Goal: Use online tool/utility: Utilize a website feature to perform a specific function

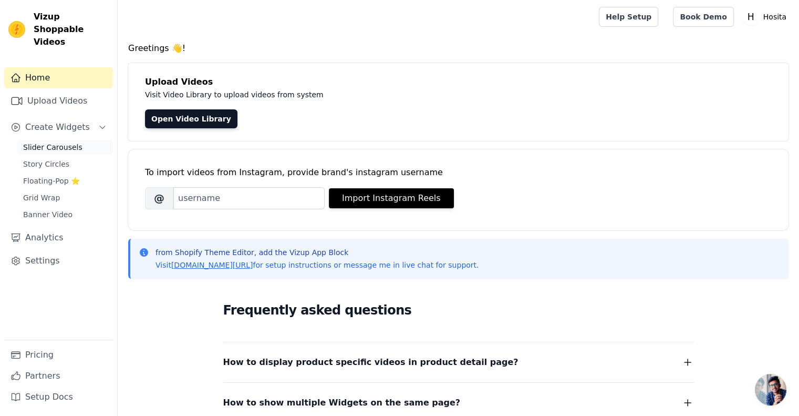
click at [72, 142] on span "Slider Carousels" at bounding box center [52, 147] width 59 height 11
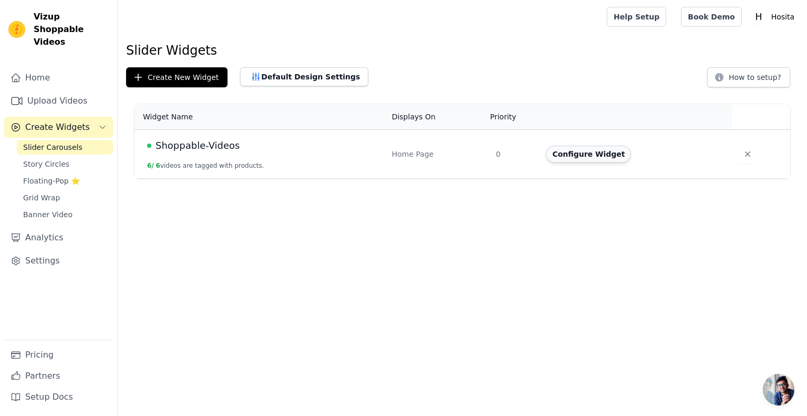
click at [581, 149] on button "Configure Widget" at bounding box center [588, 154] width 85 height 17
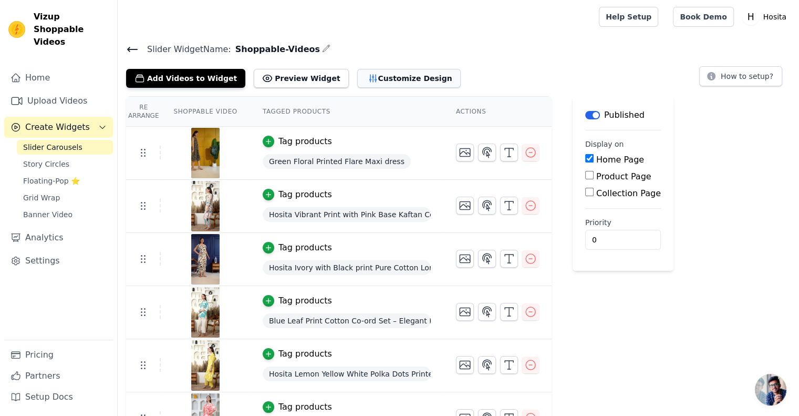
click at [357, 76] on button "Customize Design" at bounding box center [409, 78] width 104 height 19
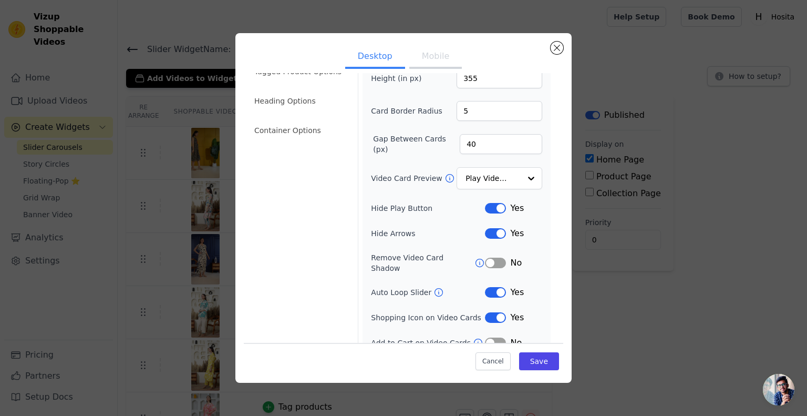
scroll to position [56, 0]
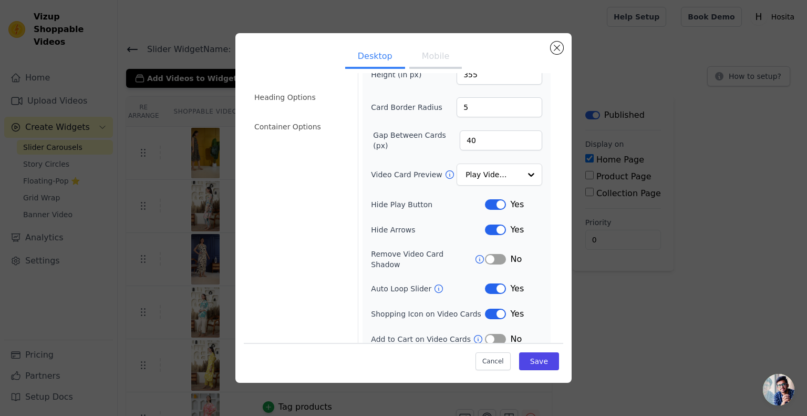
click at [489, 230] on button "Label" at bounding box center [495, 229] width 21 height 11
click at [535, 356] on button "Save" at bounding box center [539, 361] width 40 height 18
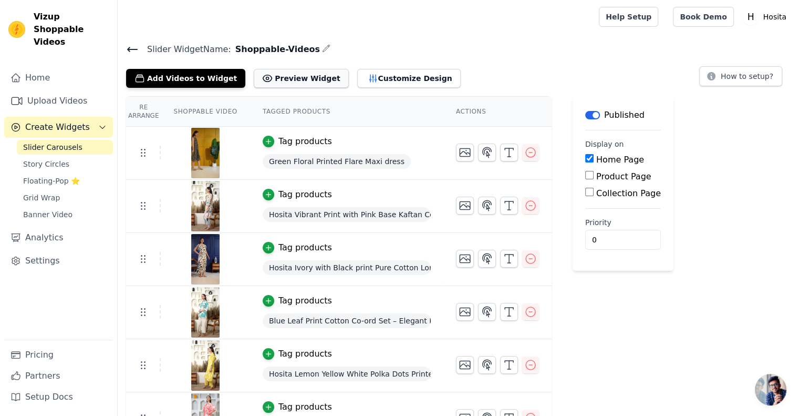
click at [270, 71] on button "Preview Widget" at bounding box center [301, 78] width 95 height 19
click at [360, 77] on button "Customize Design" at bounding box center [409, 78] width 104 height 19
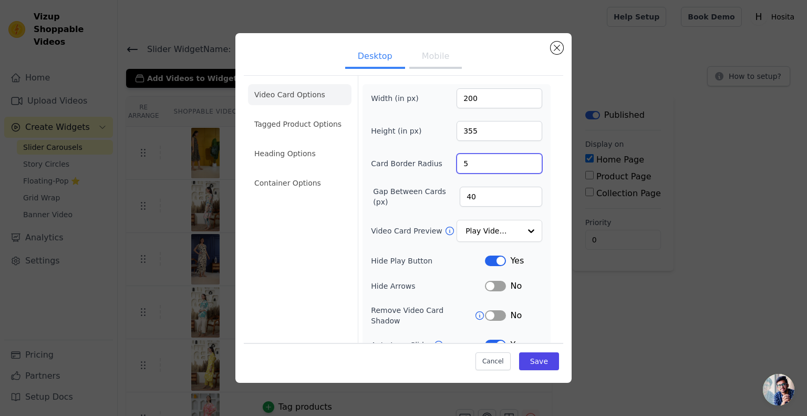
click at [477, 163] on input "5" at bounding box center [500, 163] width 86 height 20
type input "5"
click at [533, 364] on button "Save" at bounding box center [539, 361] width 40 height 18
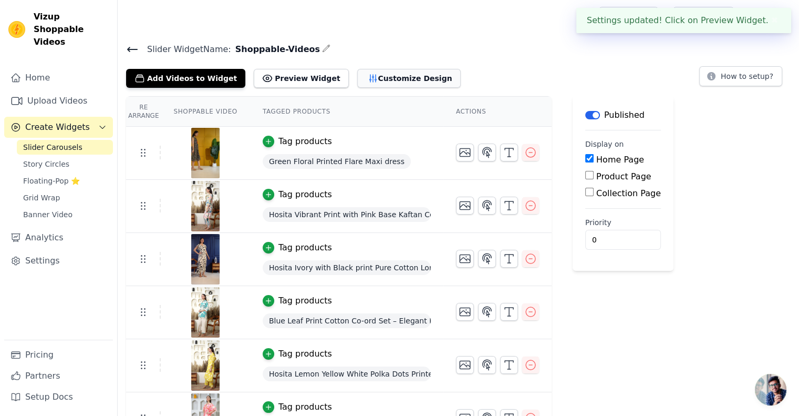
click at [372, 82] on button "Customize Design" at bounding box center [409, 78] width 104 height 19
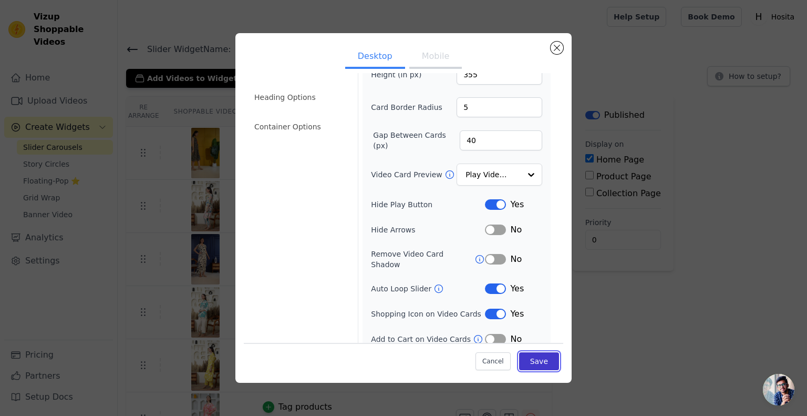
click at [530, 360] on button "Save" at bounding box center [539, 361] width 40 height 18
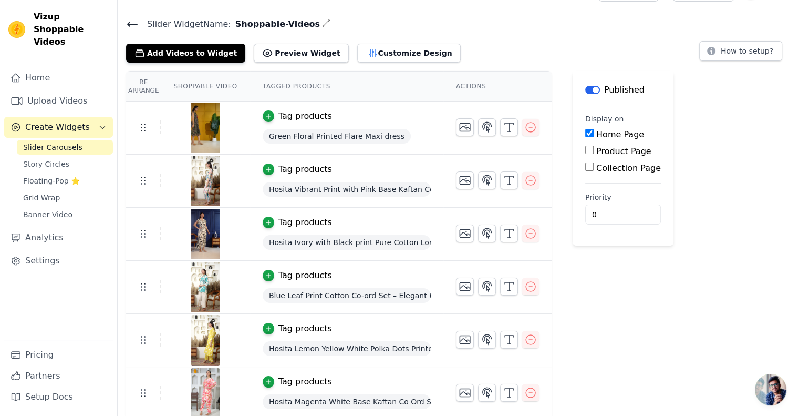
scroll to position [27, 0]
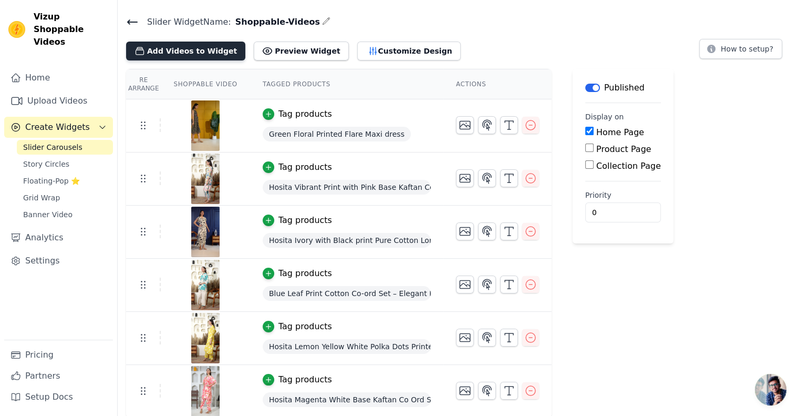
click at [187, 54] on button "Add Videos to Widget" at bounding box center [185, 51] width 119 height 19
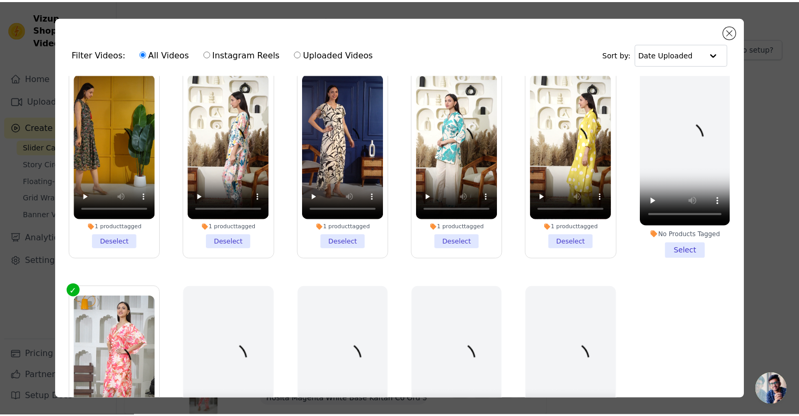
scroll to position [61, 0]
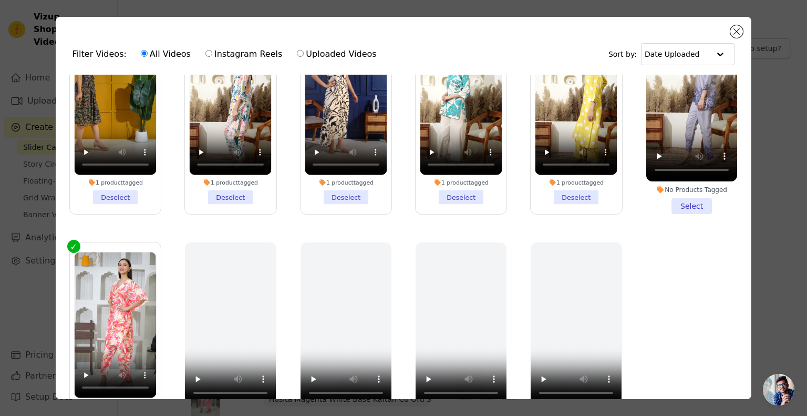
click at [692, 205] on li "No Products Tagged Select" at bounding box center [692, 116] width 91 height 194
click at [0, 0] on input "No Products Tagged Select" at bounding box center [0, 0] width 0 height 0
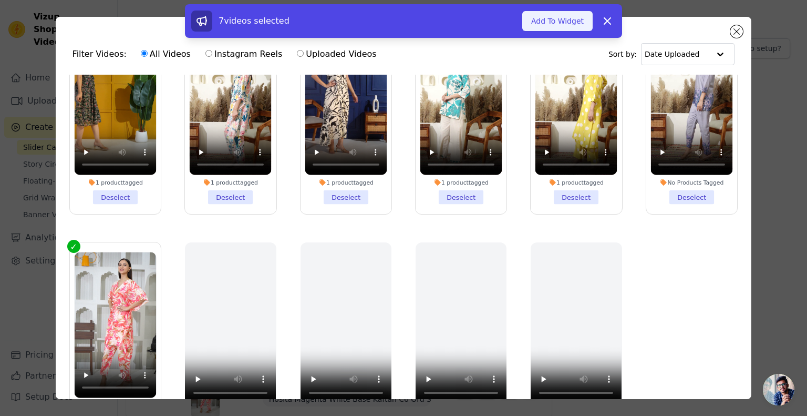
click at [561, 30] on button "Add To Widget" at bounding box center [557, 21] width 70 height 20
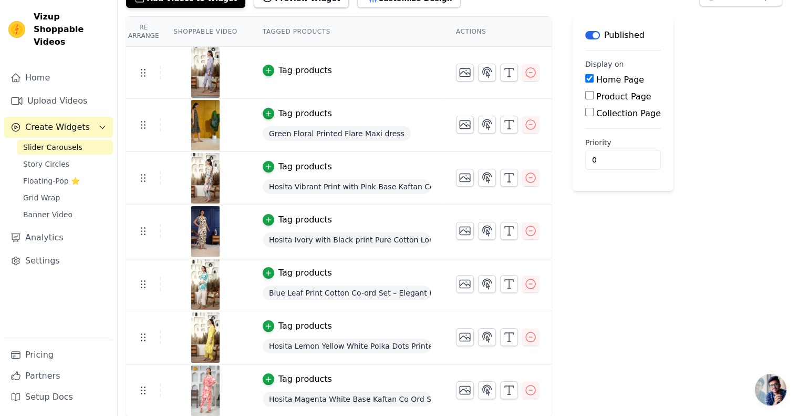
scroll to position [0, 0]
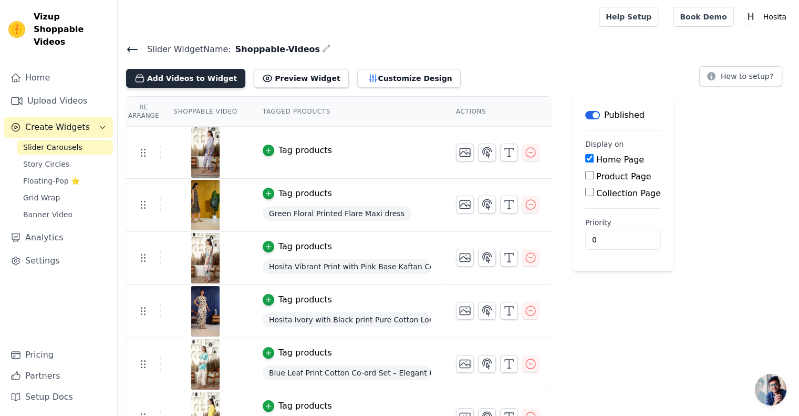
click at [191, 77] on button "Add Videos to Widget" at bounding box center [185, 78] width 119 height 19
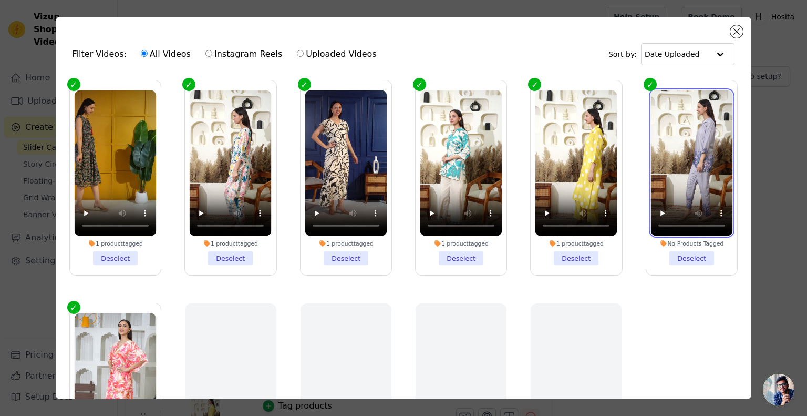
click at [651, 173] on video at bounding box center [692, 163] width 82 height 146
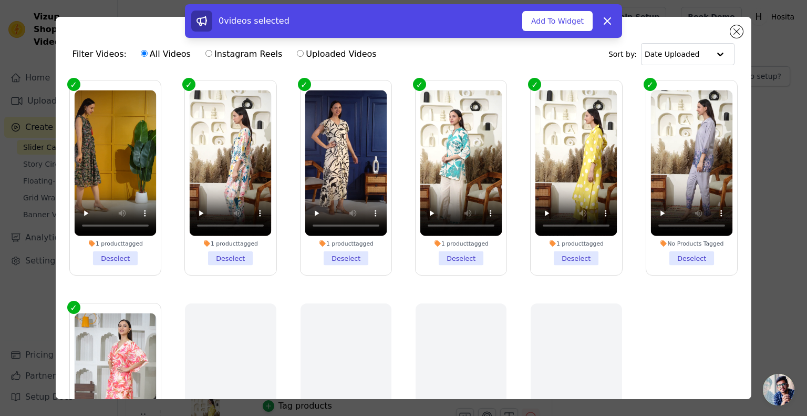
click at [680, 261] on li "No Products Tagged Deselect" at bounding box center [692, 177] width 82 height 175
click at [0, 0] on input "No Products Tagged Deselect" at bounding box center [0, 0] width 0 height 0
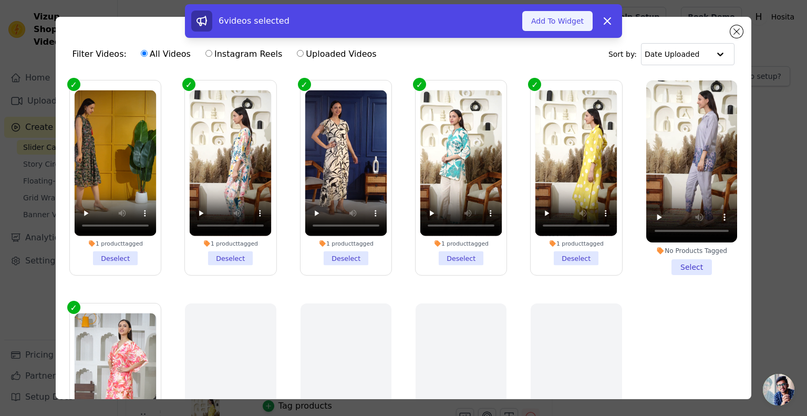
click at [580, 22] on button "Add To Widget" at bounding box center [557, 21] width 70 height 20
